Goal: Information Seeking & Learning: Find specific fact

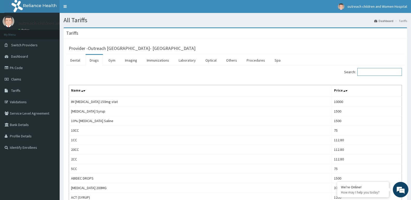
click at [380, 72] on input "Search:" at bounding box center [379, 72] width 45 height 8
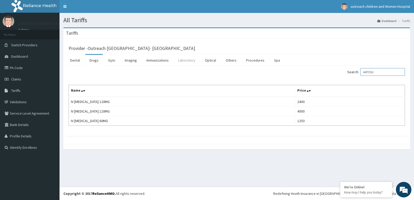
type input "ARTESU"
click at [185, 59] on link "Laboratory" at bounding box center [186, 60] width 25 height 11
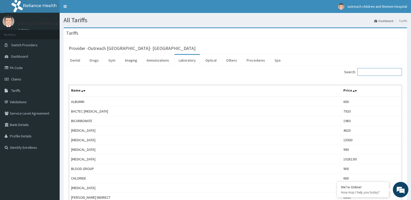
click at [372, 75] on input "Search:" at bounding box center [379, 72] width 45 height 8
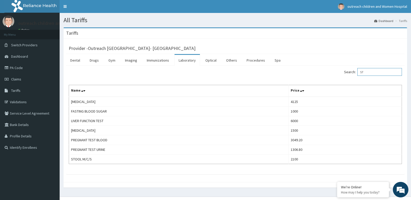
type input "S"
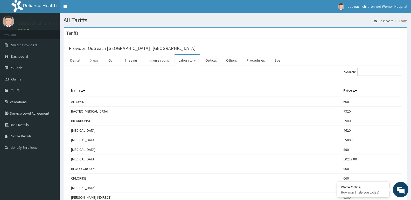
click at [93, 61] on link "Drugs" at bounding box center [93, 60] width 17 height 11
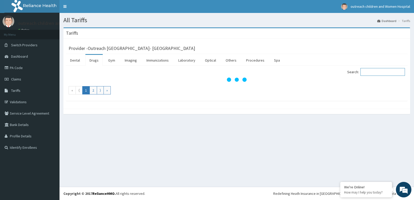
click at [393, 74] on input "Search:" at bounding box center [383, 72] width 45 height 8
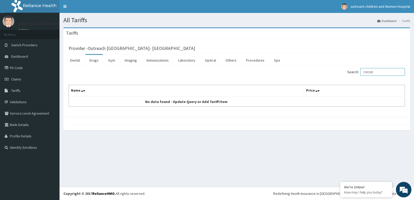
click at [383, 71] on input "CHICKE" at bounding box center [383, 72] width 45 height 8
type input "C"
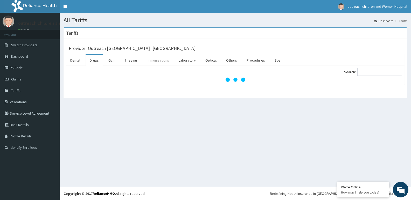
click at [160, 61] on link "Immunizations" at bounding box center [157, 60] width 31 height 11
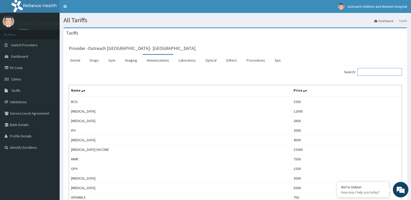
click at [377, 73] on input "Search:" at bounding box center [379, 72] width 45 height 8
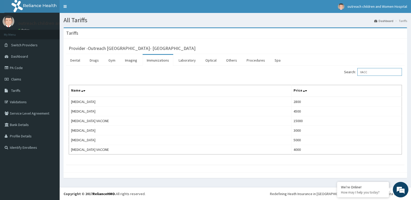
click at [386, 73] on input "VACC" at bounding box center [379, 72] width 45 height 8
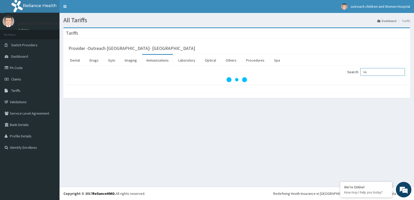
type input "V"
